Goal: Information Seeking & Learning: Learn about a topic

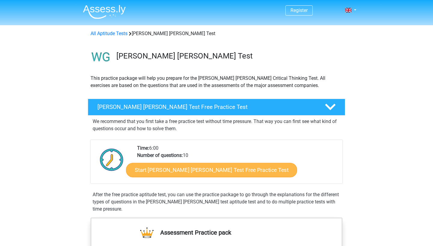
click at [228, 170] on link "Start [PERSON_NAME] [PERSON_NAME] Test Free Practice Test" at bounding box center [211, 170] width 171 height 14
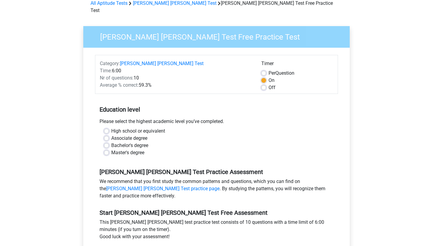
scroll to position [35, 0]
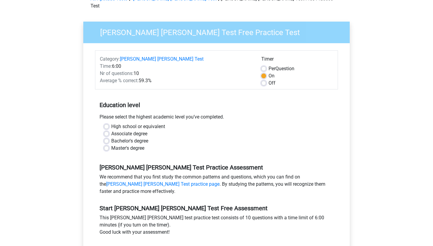
click at [111, 123] on label "High school or equivalent" at bounding box center [138, 126] width 54 height 7
click at [105, 123] on input "High school or equivalent" at bounding box center [106, 126] width 5 height 6
radio input "true"
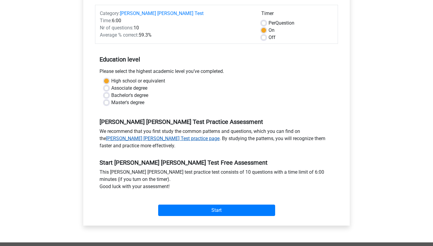
scroll to position [101, 0]
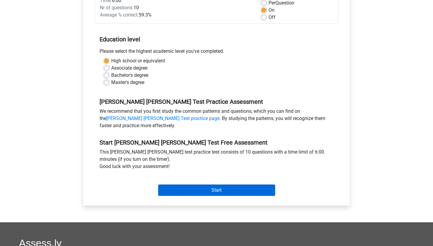
click at [178, 185] on input "Start" at bounding box center [216, 190] width 117 height 11
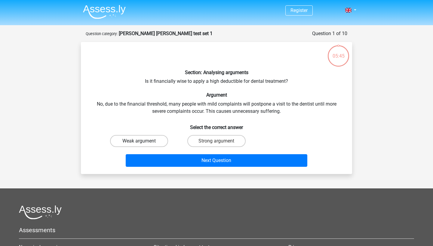
click at [144, 144] on label "Weak argument" at bounding box center [139, 141] width 58 height 12
click at [143, 144] on input "Weak argument" at bounding box center [141, 143] width 4 height 4
radio input "true"
click at [200, 142] on label "Strong argument" at bounding box center [216, 141] width 58 height 12
click at [216, 142] on input "Strong argument" at bounding box center [218, 143] width 4 height 4
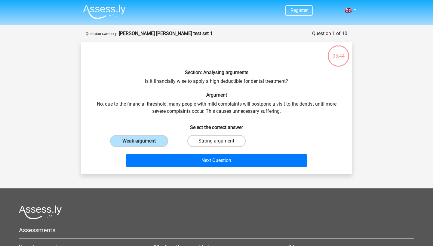
radio input "true"
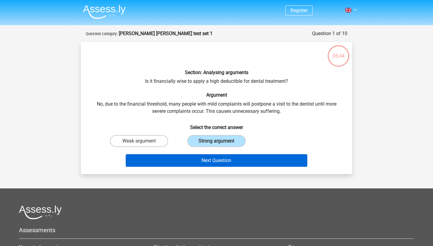
click at [206, 160] on button "Next Question" at bounding box center [217, 160] width 182 height 13
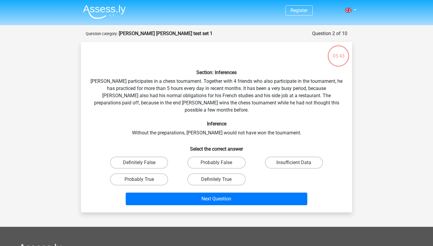
scroll to position [30, 0]
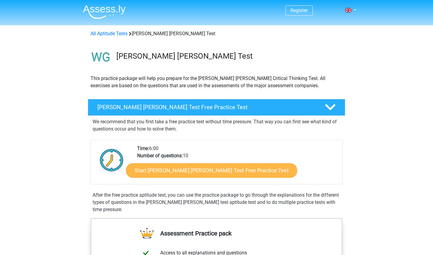
click at [184, 169] on link "Start Watson Glaser Test Free Practice Test" at bounding box center [211, 170] width 171 height 14
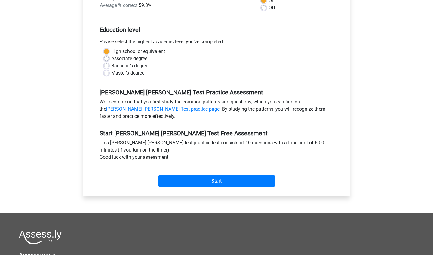
scroll to position [160, 0]
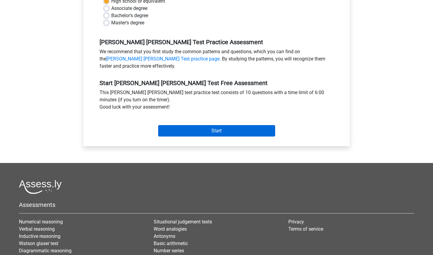
click at [209, 125] on input "Start" at bounding box center [216, 130] width 117 height 11
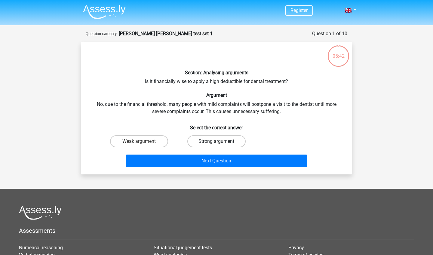
click at [211, 140] on label "Strong argument" at bounding box center [216, 141] width 58 height 12
click at [216, 141] on input "Strong argument" at bounding box center [218, 143] width 4 height 4
radio input "true"
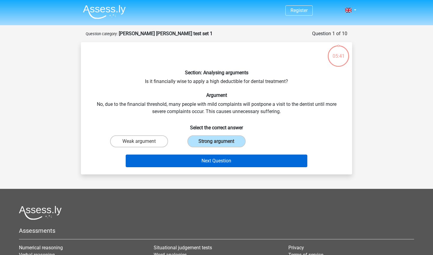
click at [213, 160] on button "Next Question" at bounding box center [217, 160] width 182 height 13
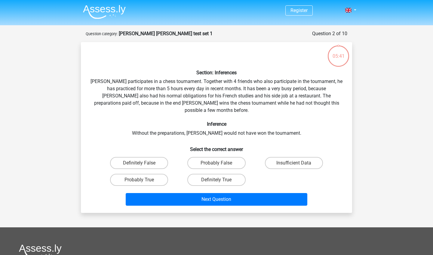
scroll to position [30, 0]
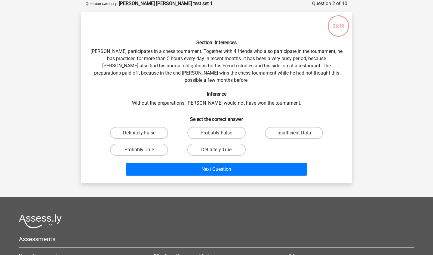
click at [154, 144] on label "Probably True" at bounding box center [139, 150] width 58 height 12
click at [143, 150] on input "Probably True" at bounding box center [141, 152] width 4 height 4
radio input "true"
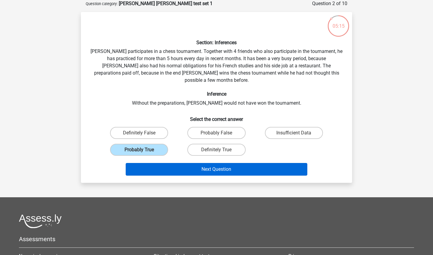
click at [176, 165] on button "Next Question" at bounding box center [217, 169] width 182 height 13
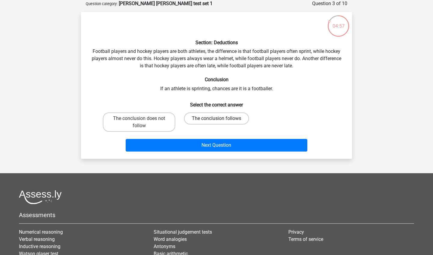
click at [212, 118] on label "The conclusion follows" at bounding box center [216, 118] width 65 height 12
click at [216, 118] on input "The conclusion follows" at bounding box center [218, 120] width 4 height 4
radio input "true"
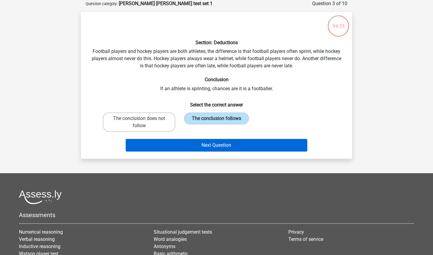
click at [206, 148] on button "Next Question" at bounding box center [217, 145] width 182 height 13
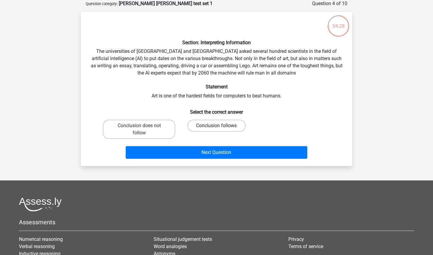
click at [230, 121] on label "Conclusion follows" at bounding box center [216, 126] width 58 height 12
click at [220, 126] on input "Conclusion follows" at bounding box center [218, 128] width 4 height 4
radio input "true"
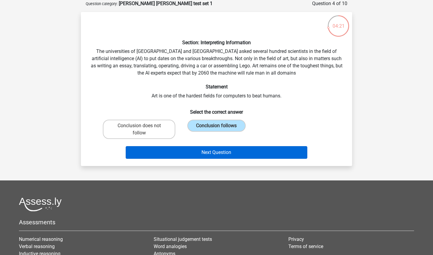
click at [226, 151] on button "Next Question" at bounding box center [217, 152] width 182 height 13
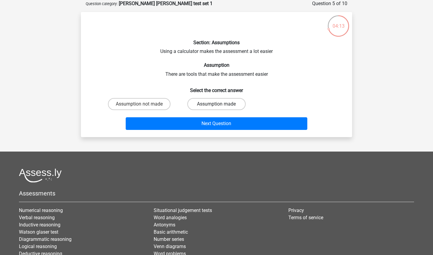
click at [224, 104] on label "Assumption made" at bounding box center [216, 104] width 58 height 12
click at [220, 104] on input "Assumption made" at bounding box center [218, 106] width 4 height 4
radio input "true"
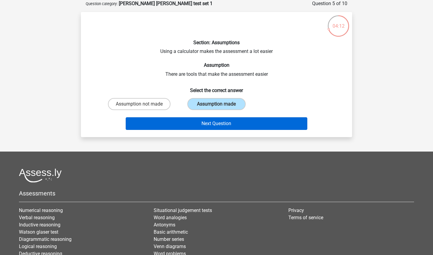
click at [222, 120] on button "Next Question" at bounding box center [217, 123] width 182 height 13
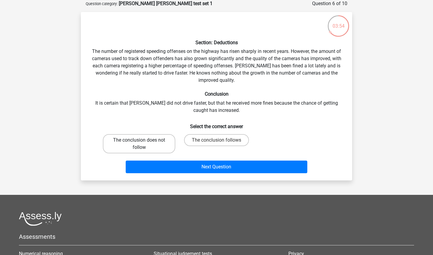
click at [154, 140] on label "The conclusion does not follow" at bounding box center [139, 143] width 72 height 19
click at [143, 140] on input "The conclusion does not follow" at bounding box center [141, 142] width 4 height 4
radio input "true"
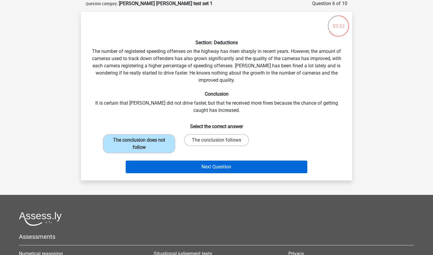
click at [161, 169] on button "Next Question" at bounding box center [217, 166] width 182 height 13
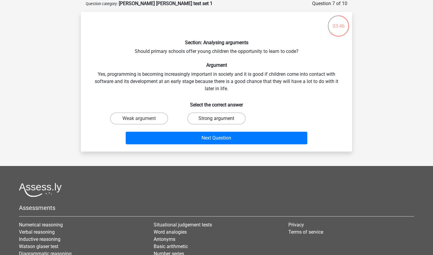
click at [204, 120] on label "Strong argument" at bounding box center [216, 118] width 58 height 12
click at [216, 120] on input "Strong argument" at bounding box center [218, 120] width 4 height 4
radio input "true"
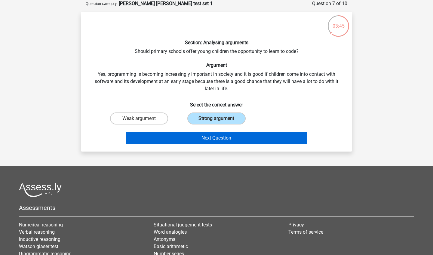
click at [200, 139] on button "Next Question" at bounding box center [217, 138] width 182 height 13
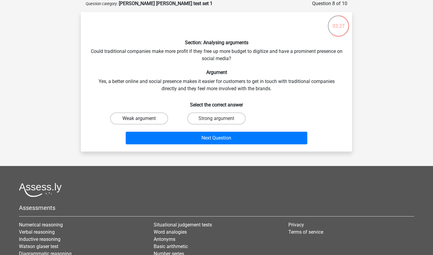
click at [144, 113] on label "Weak argument" at bounding box center [139, 118] width 58 height 12
click at [143, 118] on input "Weak argument" at bounding box center [141, 120] width 4 height 4
radio input "true"
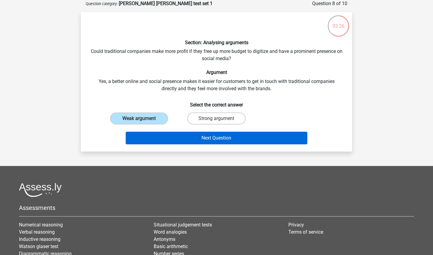
click at [157, 136] on button "Next Question" at bounding box center [217, 138] width 182 height 13
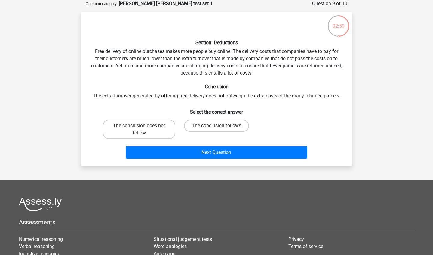
click at [203, 126] on label "The conclusion follows" at bounding box center [216, 126] width 65 height 12
click at [216, 126] on input "The conclusion follows" at bounding box center [218, 128] width 4 height 4
radio input "true"
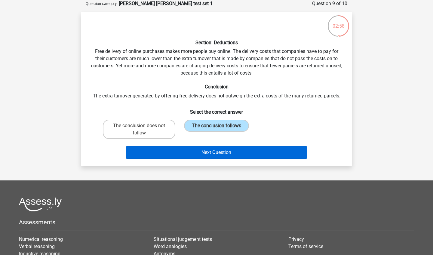
click at [188, 154] on button "Next Question" at bounding box center [217, 152] width 182 height 13
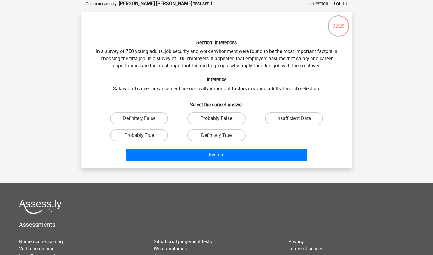
click at [198, 122] on label "Probably False" at bounding box center [216, 118] width 58 height 12
click at [216, 122] on input "Probably False" at bounding box center [218, 120] width 4 height 4
radio input "true"
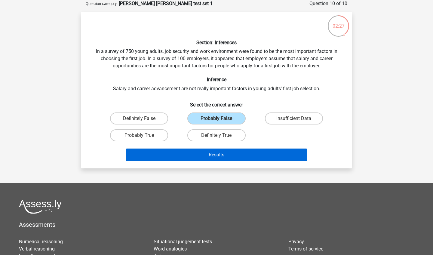
click at [196, 154] on button "Results" at bounding box center [217, 154] width 182 height 13
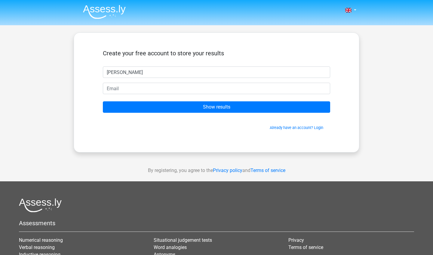
type input "[PERSON_NAME]"
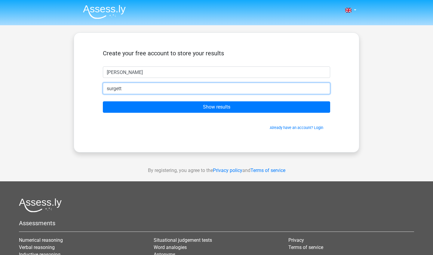
click at [216, 107] on input "Show results" at bounding box center [216, 106] width 227 height 11
type input "s"
type input "[EMAIL_ADDRESS][DOMAIN_NAME]"
click at [216, 107] on input "Show results" at bounding box center [216, 106] width 227 height 11
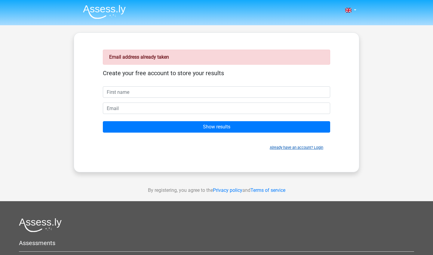
click at [285, 148] on link "Already have an account? Login" at bounding box center [296, 147] width 53 height 5
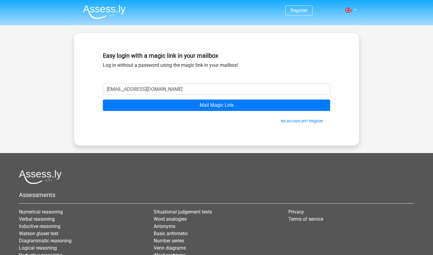
type input "[EMAIL_ADDRESS][DOMAIN_NAME]"
click at [216, 105] on input "Mail Magic Link" at bounding box center [216, 104] width 227 height 11
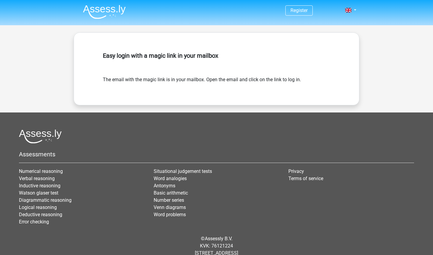
click at [105, 12] on img at bounding box center [104, 12] width 43 height 14
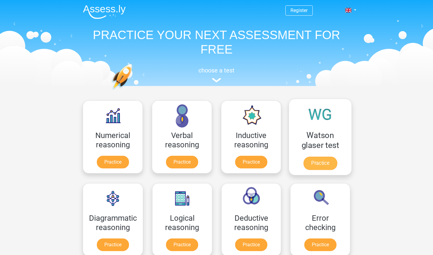
click at [323, 157] on link "Practice" at bounding box center [320, 163] width 34 height 13
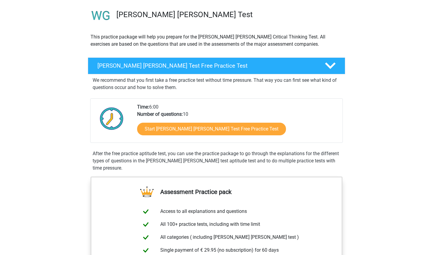
scroll to position [42, 0]
